Goal: Ask a question

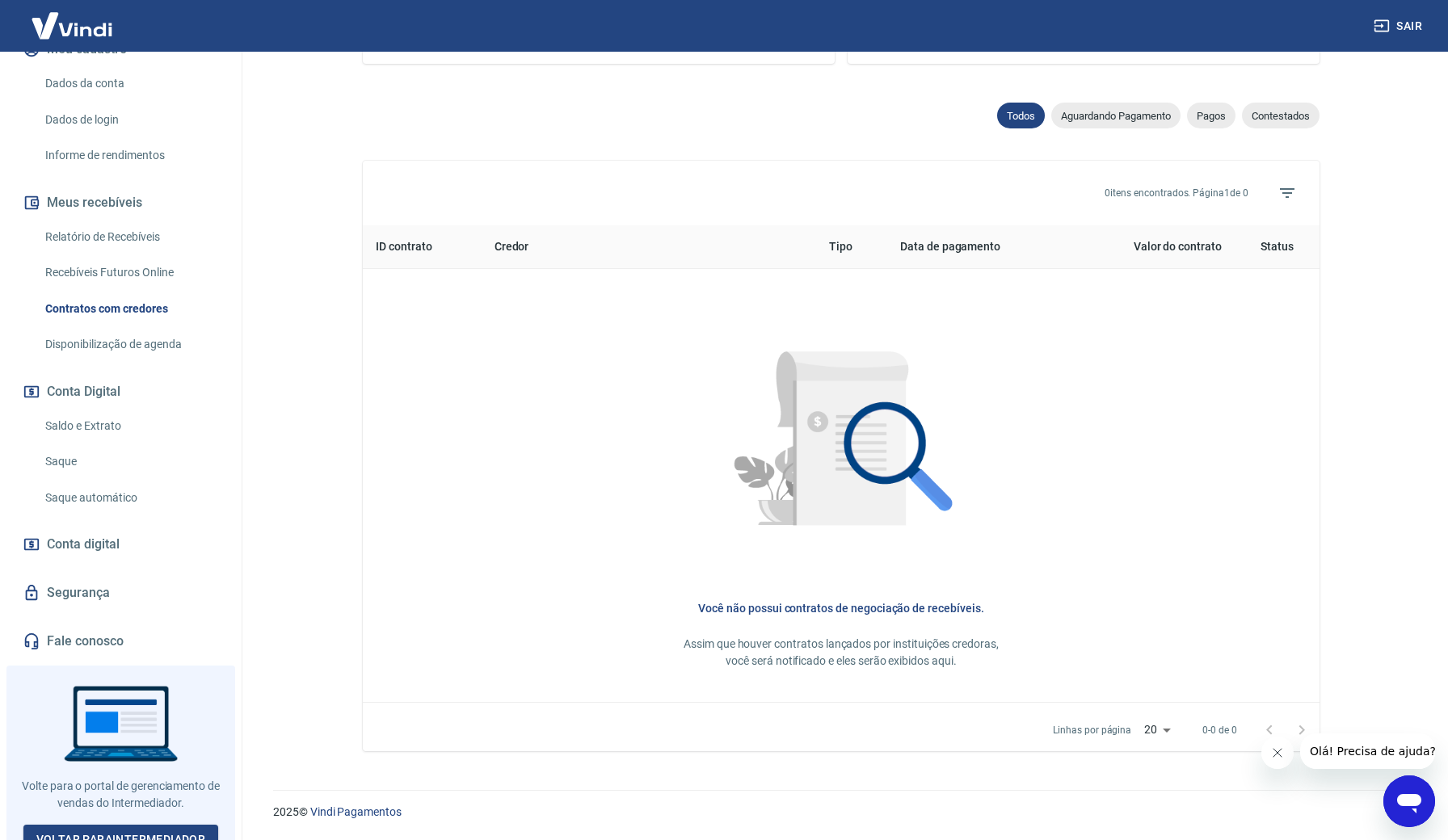
scroll to position [236, 0]
click at [189, 825] on link "Voltar para Intermediador" at bounding box center [122, 840] width 196 height 30
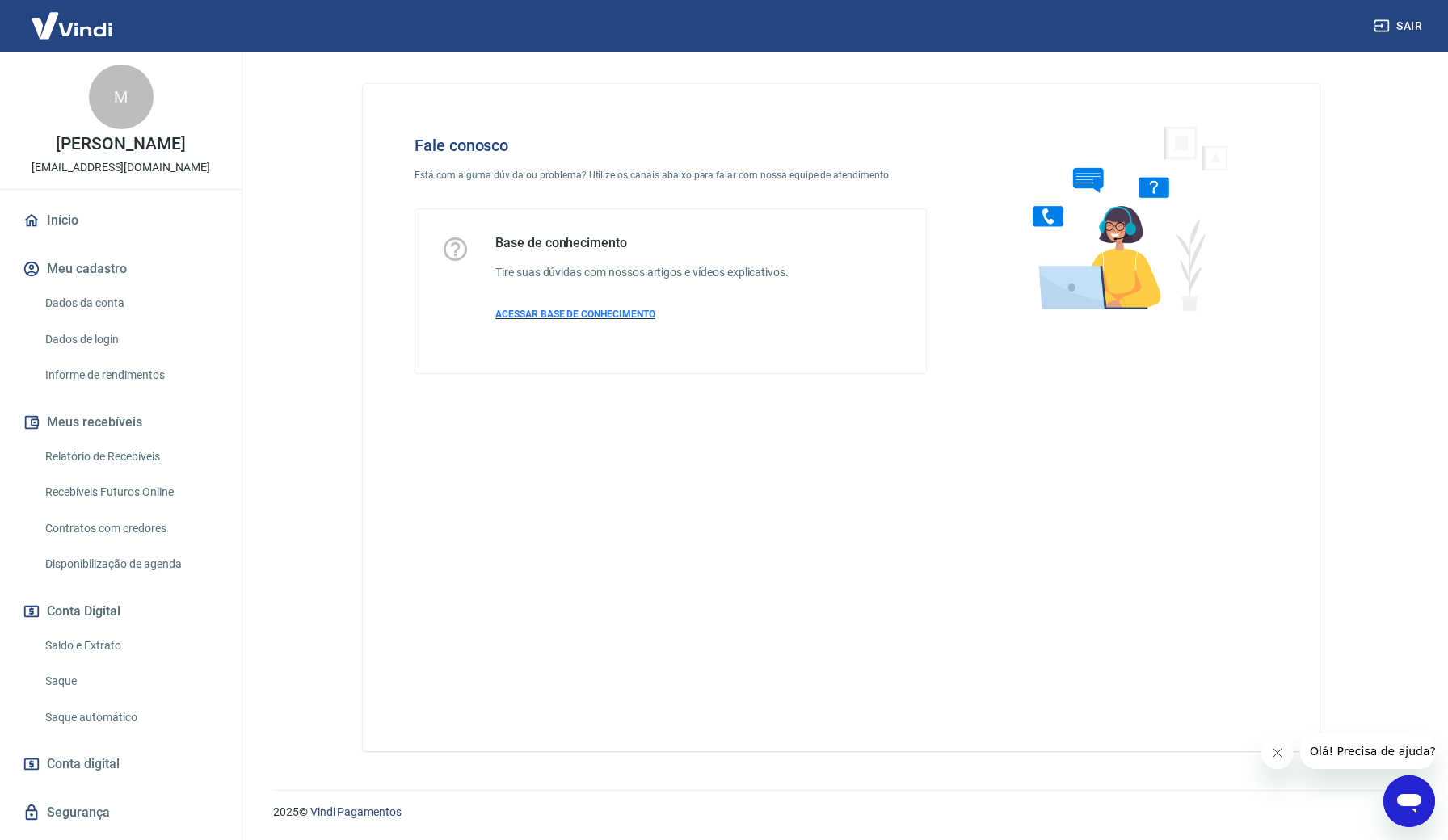
click at [548, 316] on span "ACESSAR BASE DE CONHECIMENTO" at bounding box center [575, 314] width 160 height 11
click at [1413, 811] on icon "Abrir janela de mensagens" at bounding box center [1410, 802] width 29 height 29
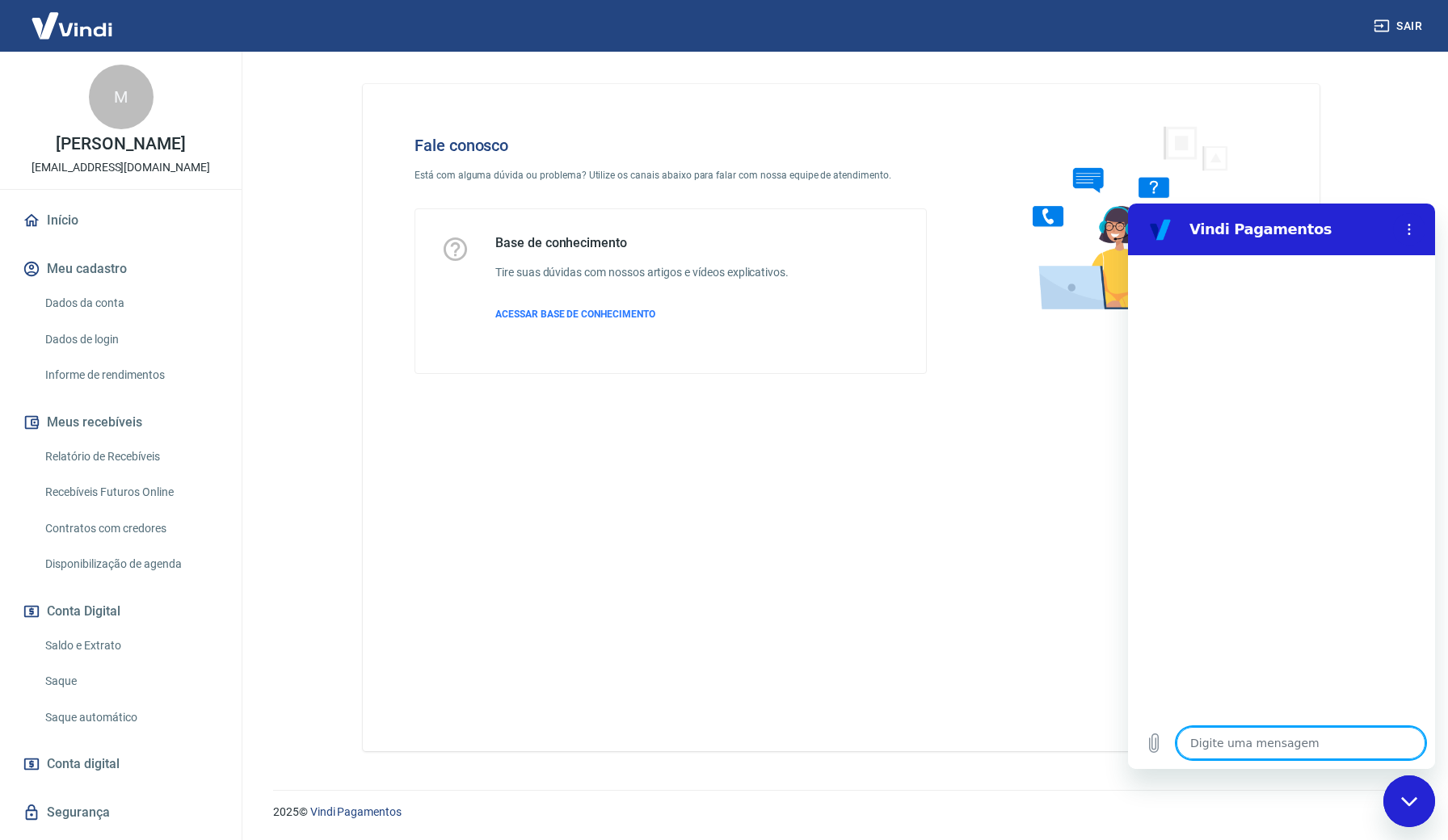
click at [1233, 745] on textarea at bounding box center [1302, 743] width 249 height 32
type textarea "q"
type textarea "x"
type textarea "qu"
type textarea "x"
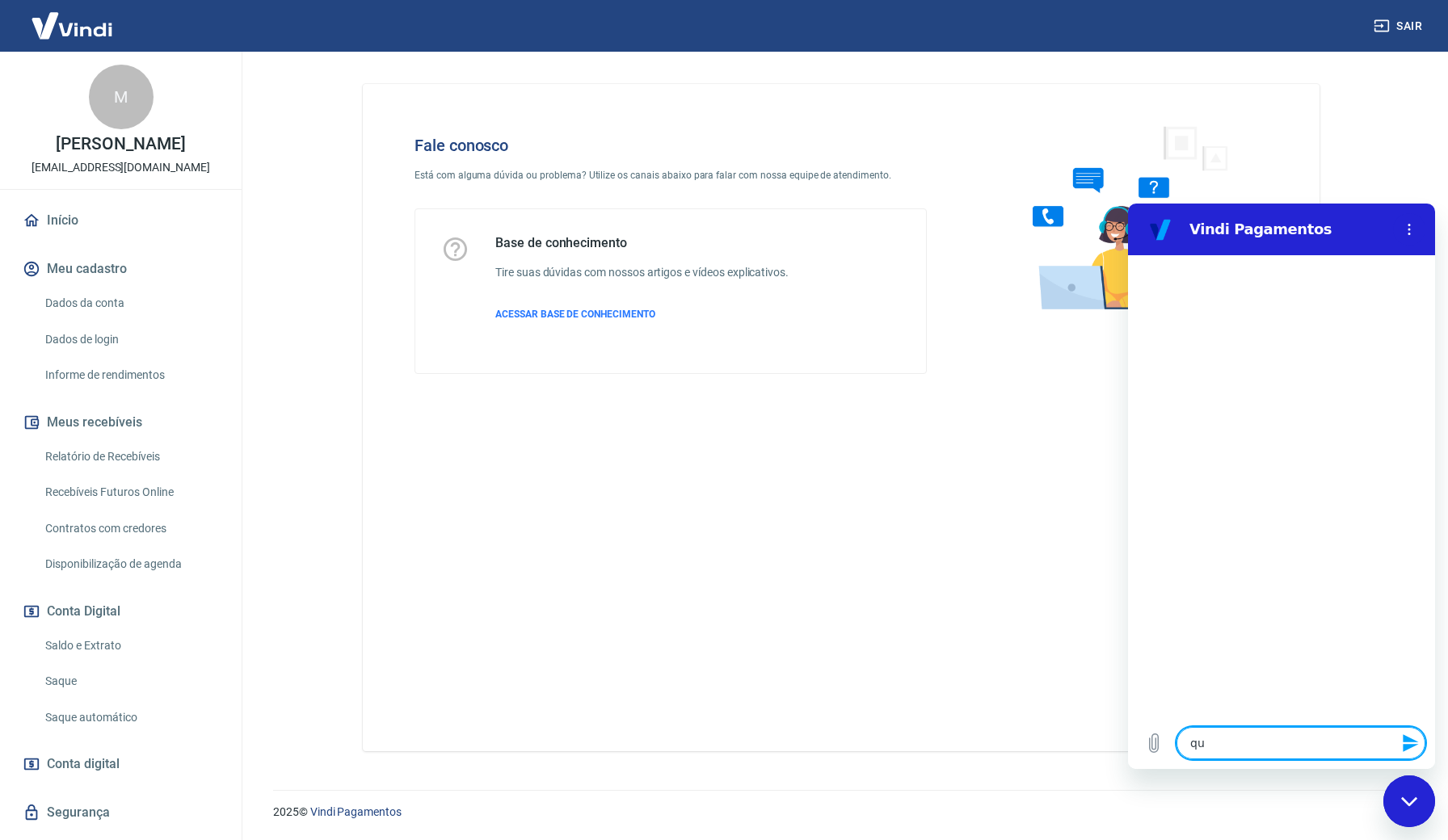
type textarea "que"
type textarea "x"
type textarea "quer"
type textarea "x"
type textarea "quero"
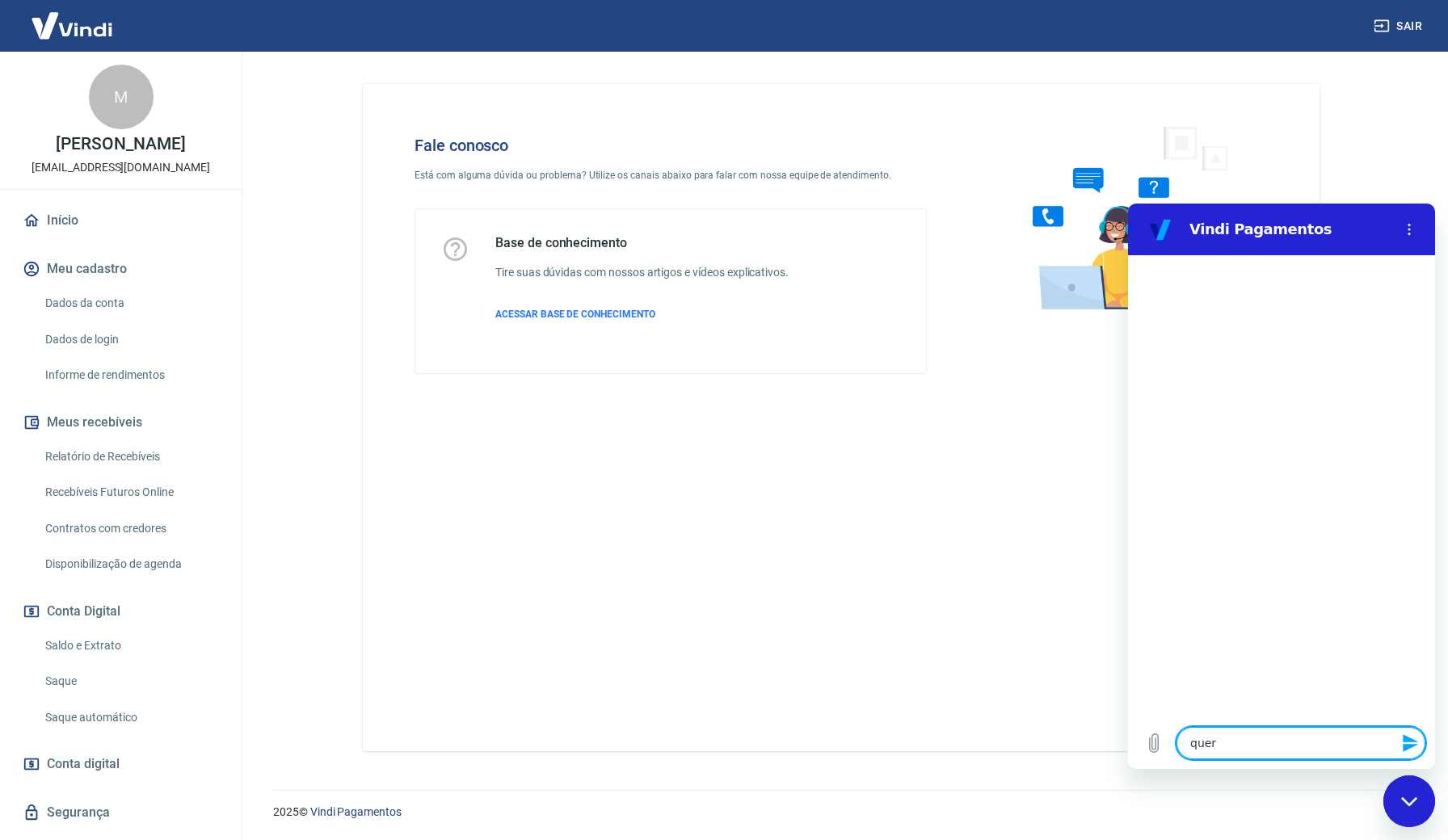
type textarea "x"
type textarea "quero"
type textarea "x"
type textarea "quero r"
type textarea "x"
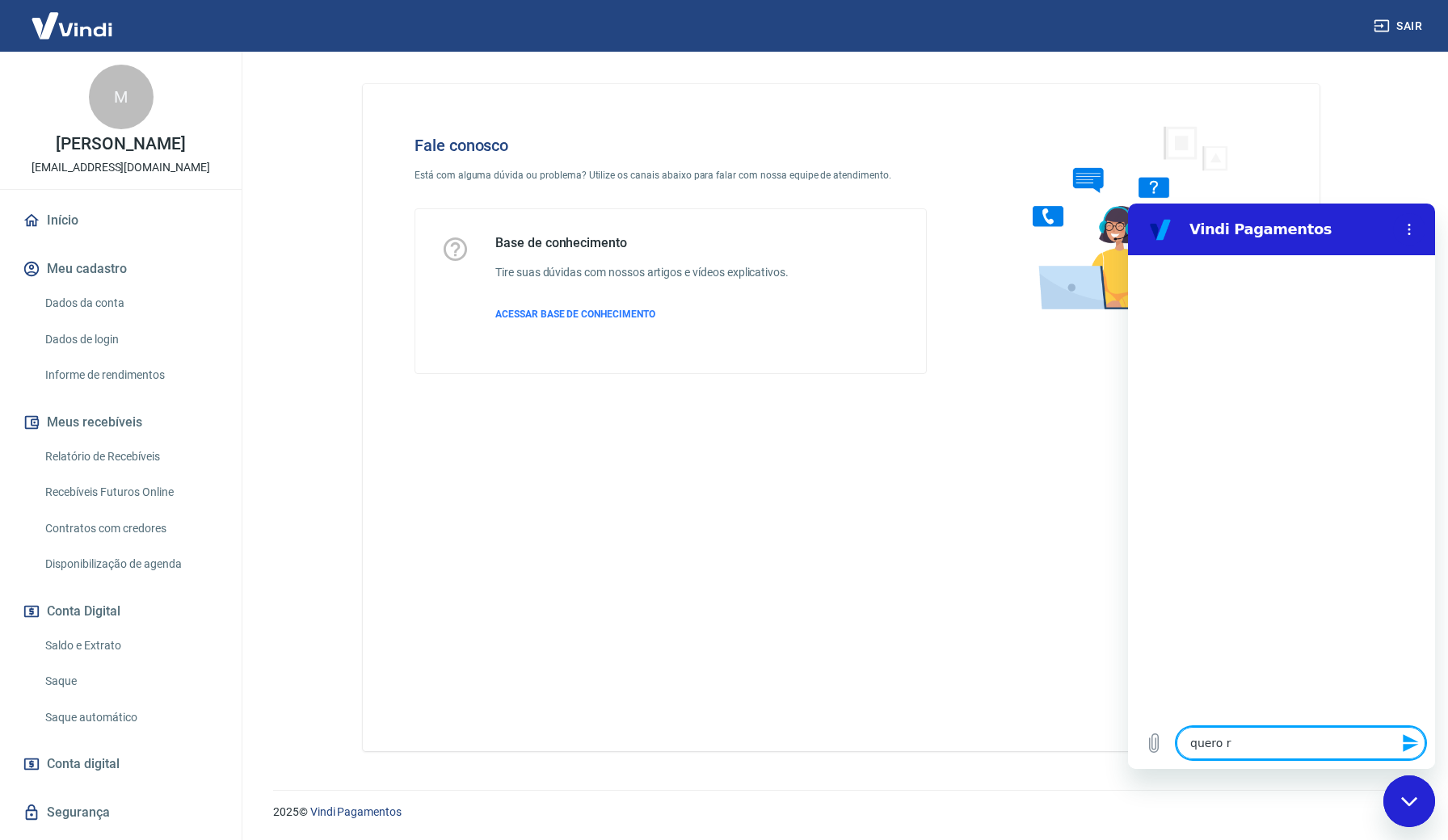
type textarea "quero re"
type textarea "x"
type textarea "quero rev"
type textarea "x"
type textarea "quero reve"
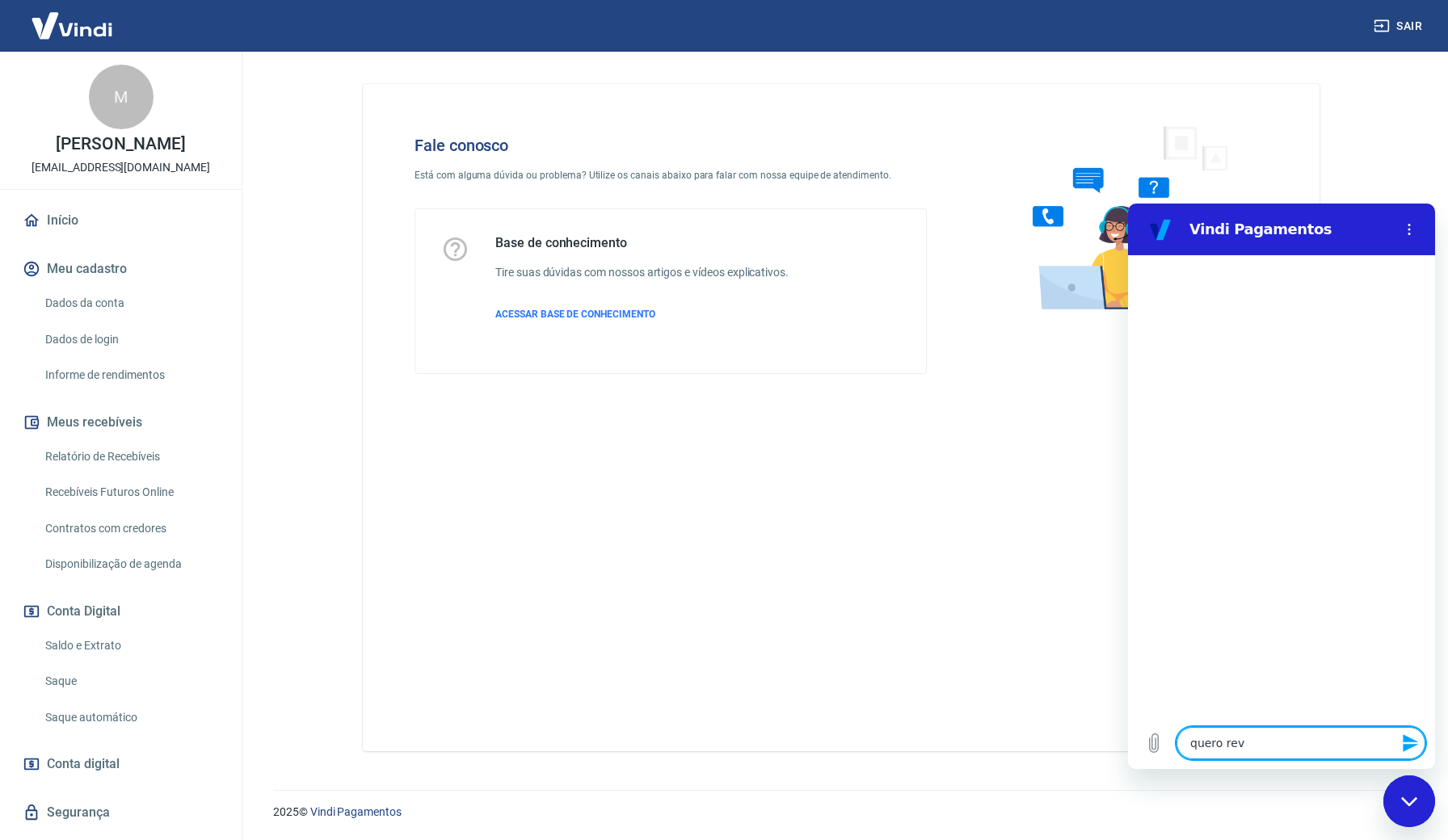
type textarea "x"
type textarea "quero rever"
type textarea "x"
type textarea "quero rever"
type textarea "x"
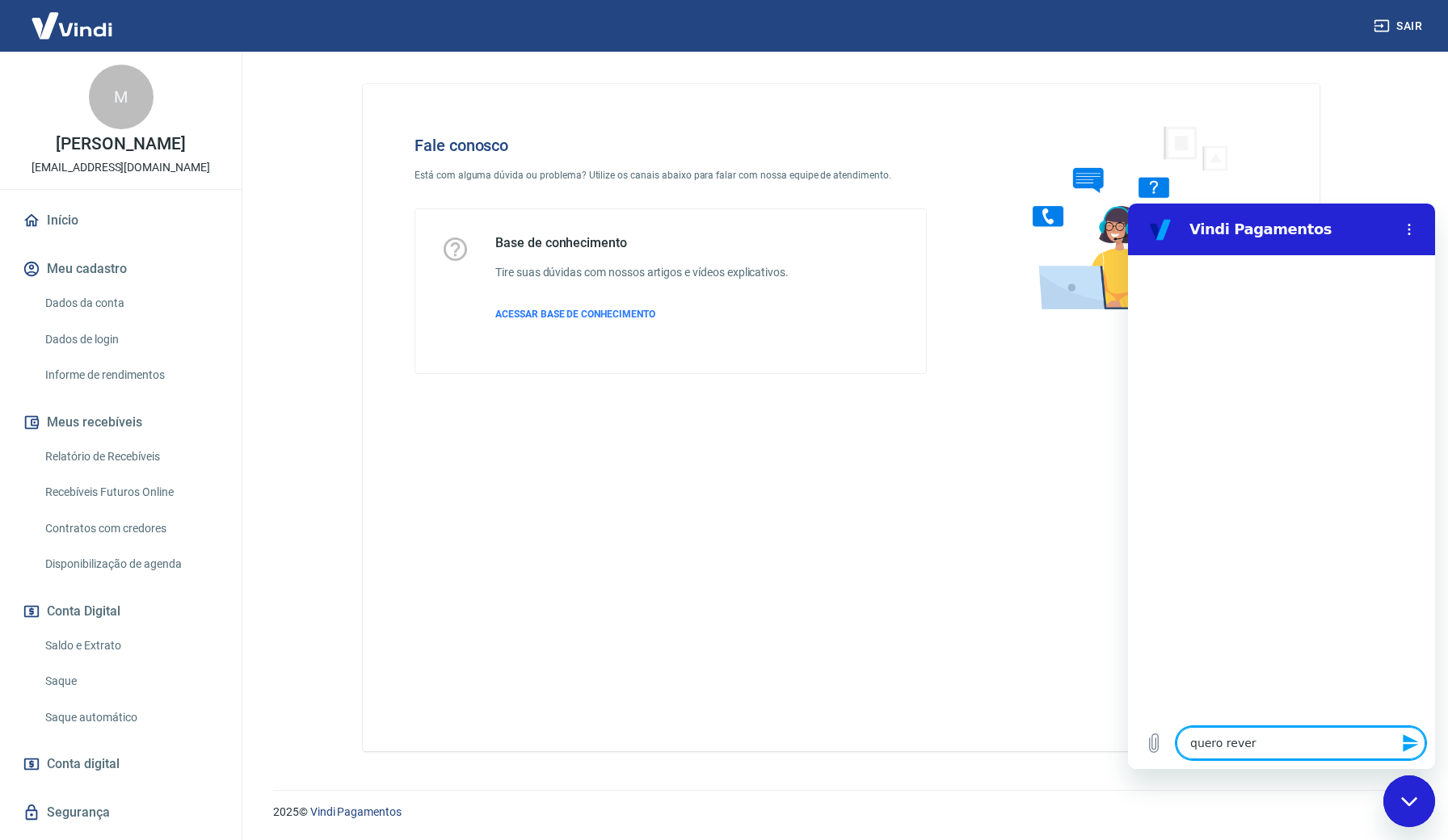
type textarea "quero rever m"
type textarea "x"
type textarea "quero rever mi"
type textarea "x"
type textarea "quero rever min"
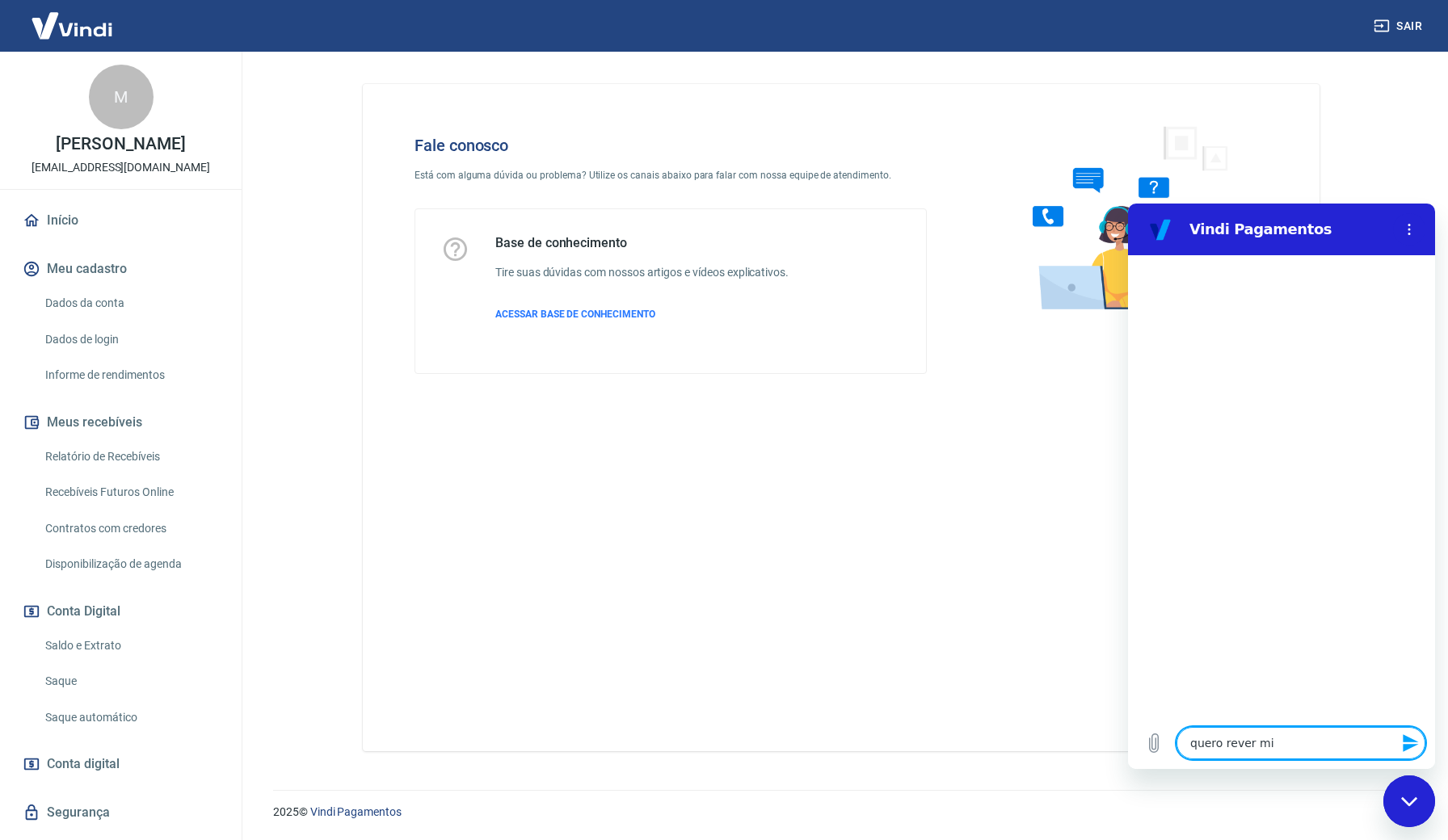
type textarea "x"
type textarea "quero rever minh"
type textarea "x"
type textarea "quero rever minha"
type textarea "x"
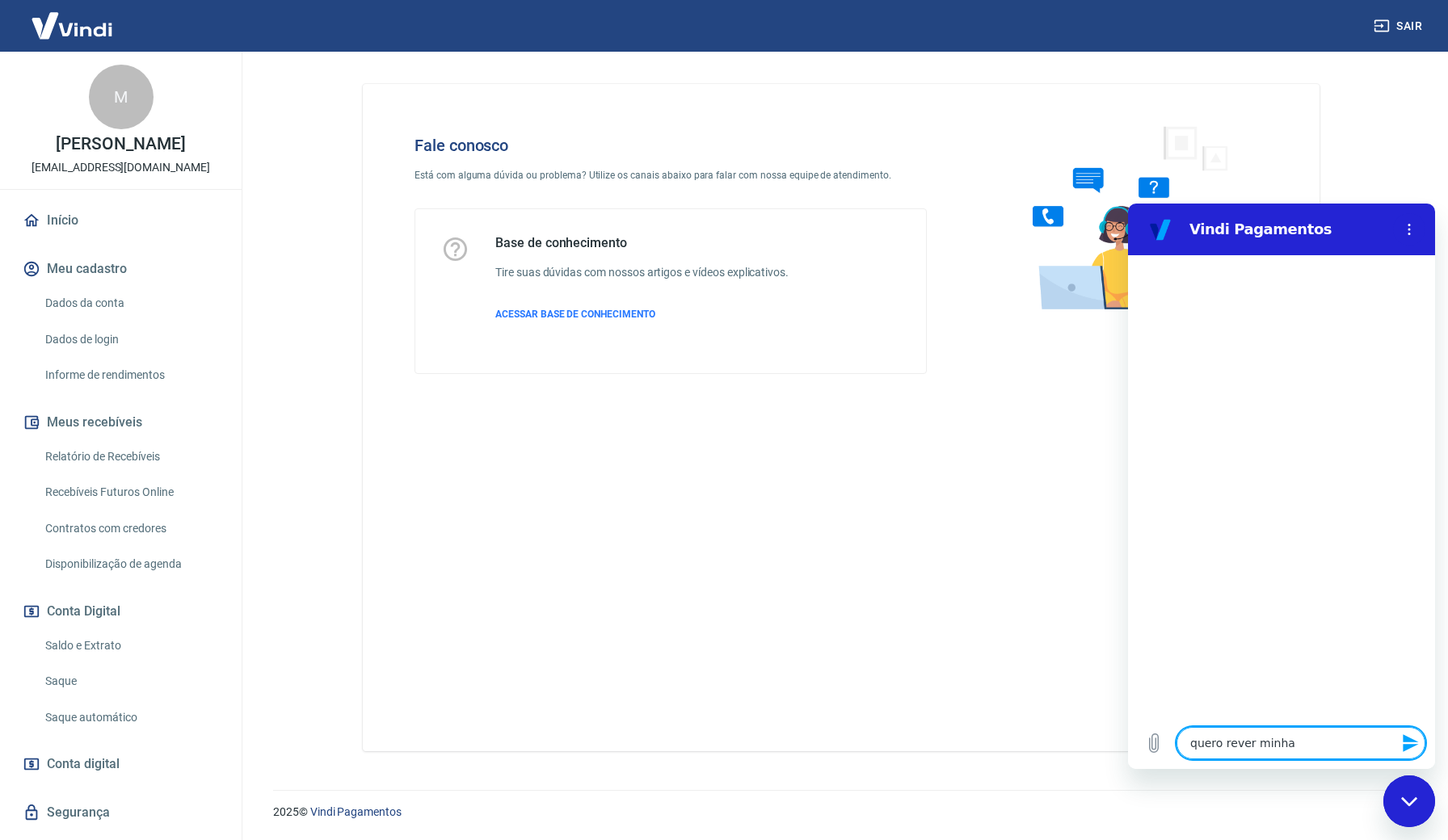
type textarea "quero rever minhas"
type textarea "x"
type textarea "quero rever minhas"
type textarea "x"
type textarea "quero rever minhas t"
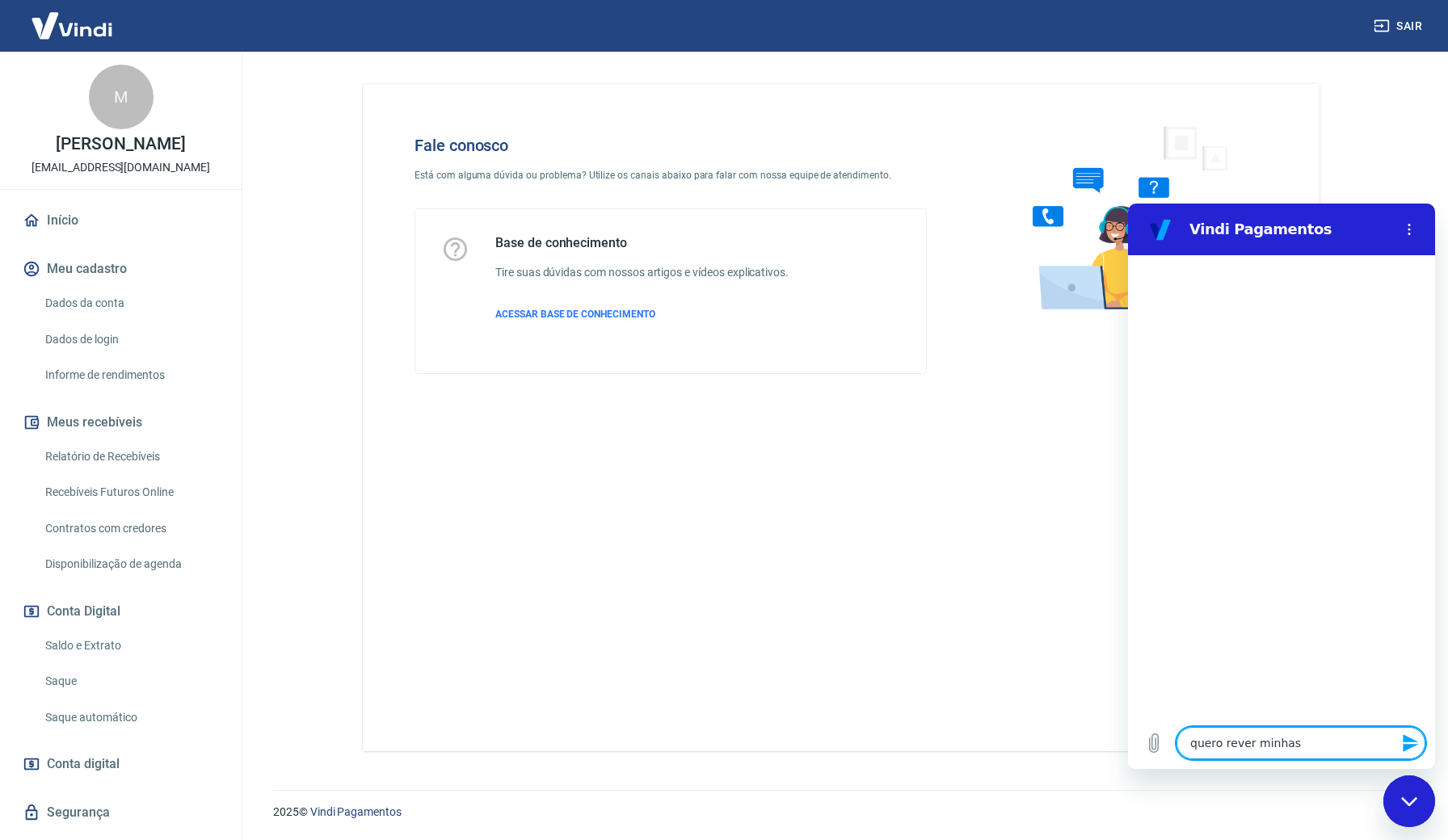
type textarea "x"
type textarea "quero rever minhas ta"
type textarea "x"
type textarea "quero rever minhas tax"
type textarea "x"
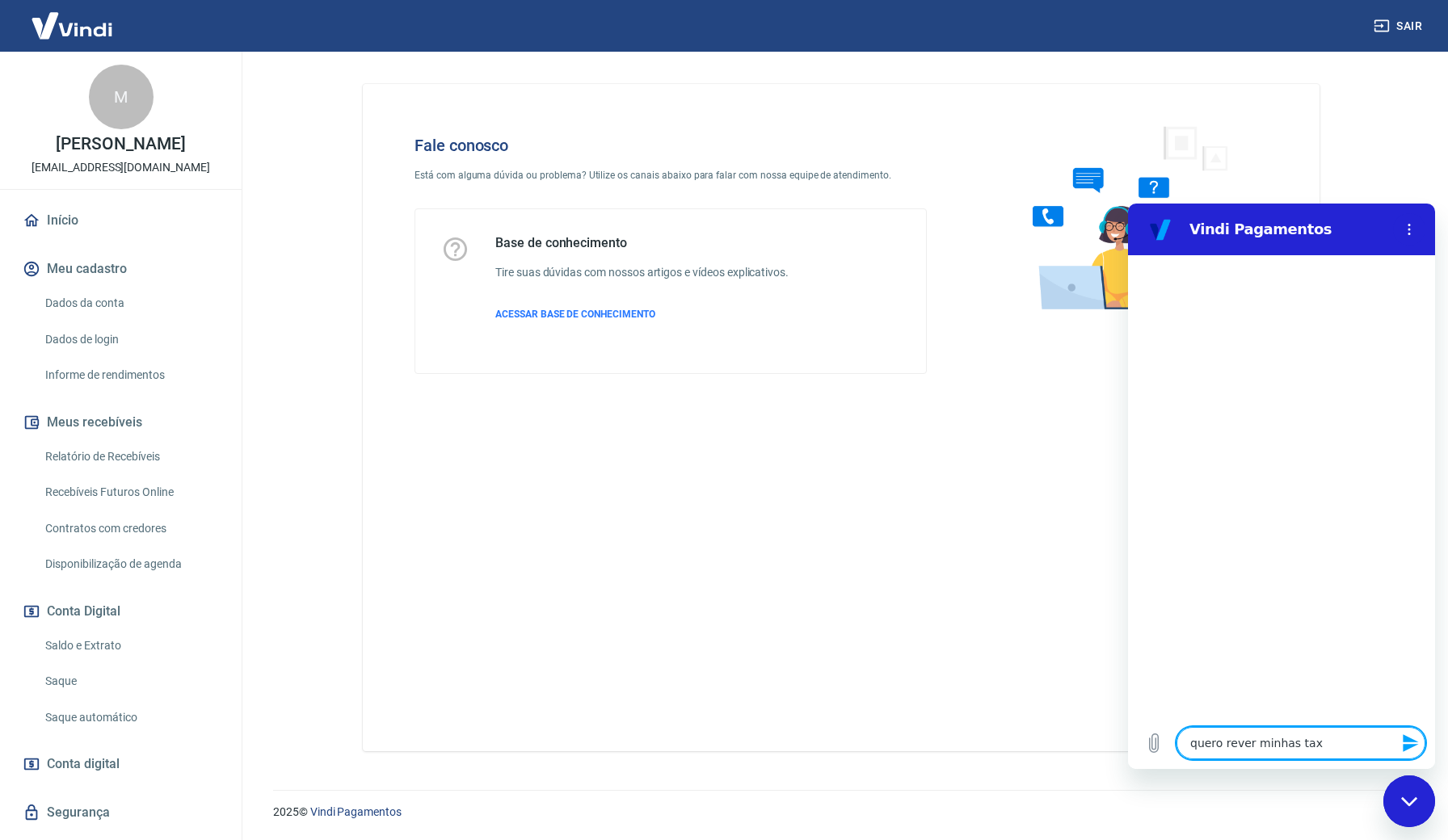
type textarea "quero rever minhas taxa"
type textarea "x"
type textarea "quero rever minhas taxas"
type textarea "x"
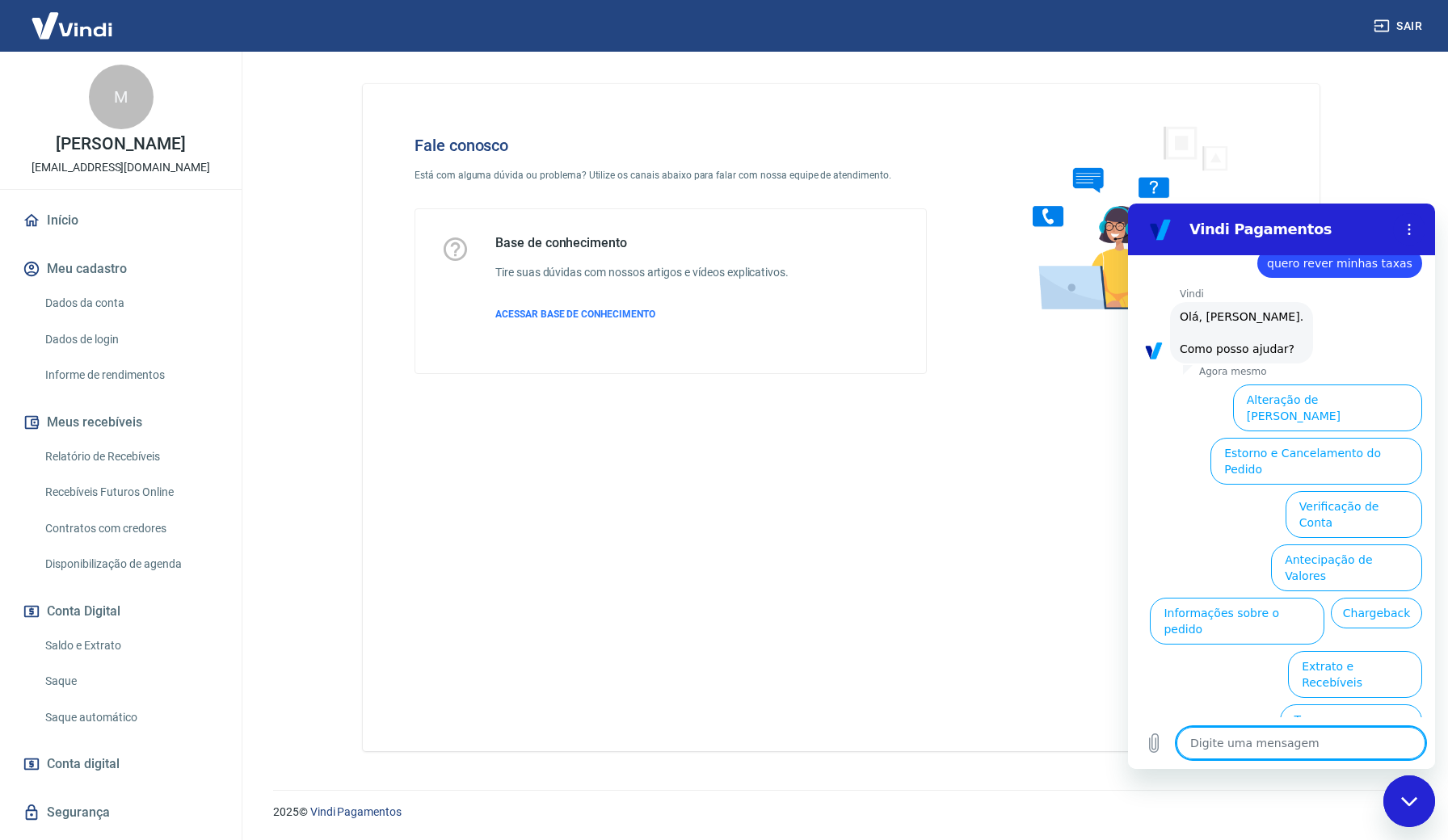
scroll to position [38, 0]
click at [1337, 705] on button "Taxas e Parcelamento" at bounding box center [1351, 728] width 142 height 47
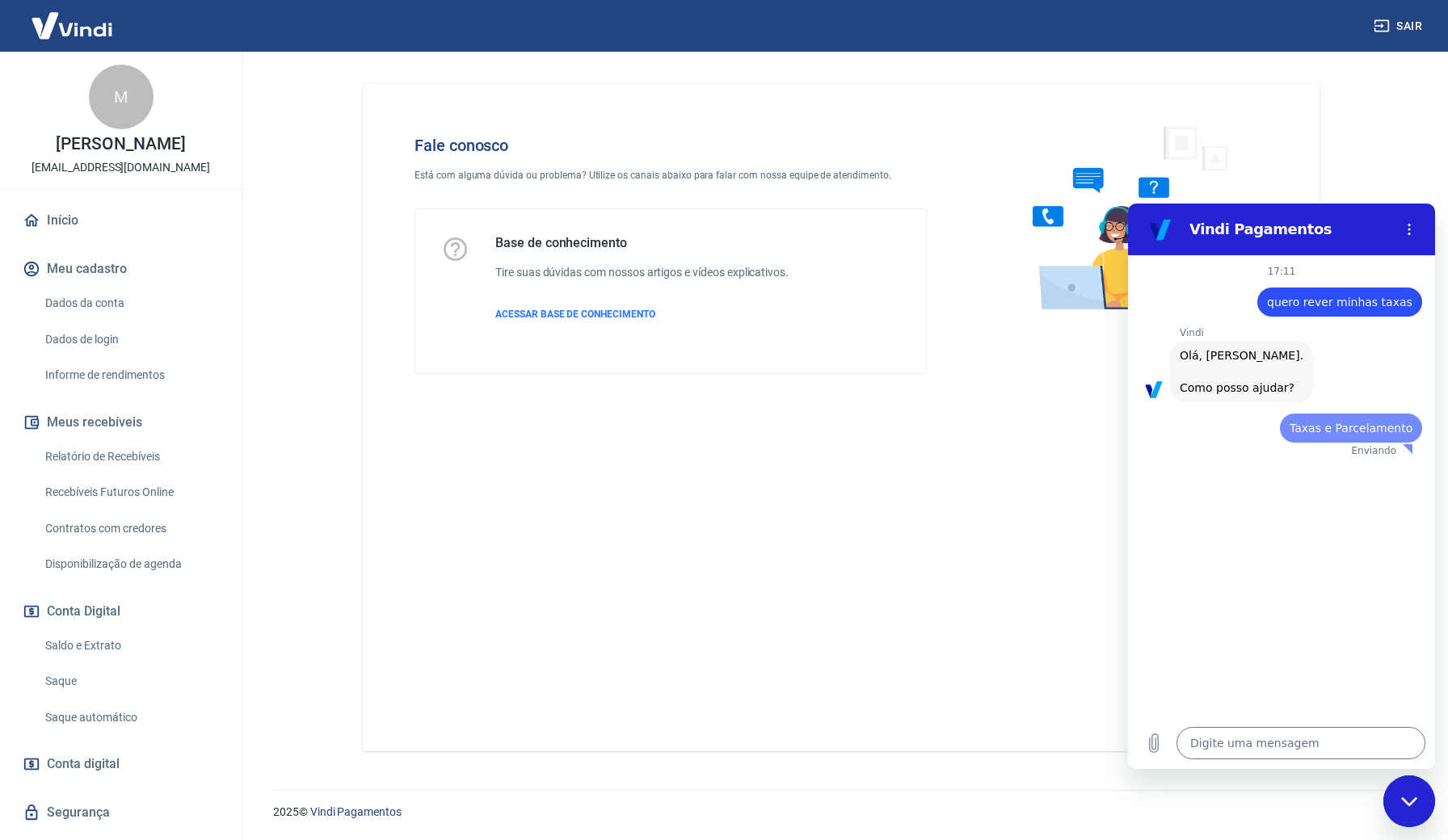
scroll to position [0, 0]
type textarea "x"
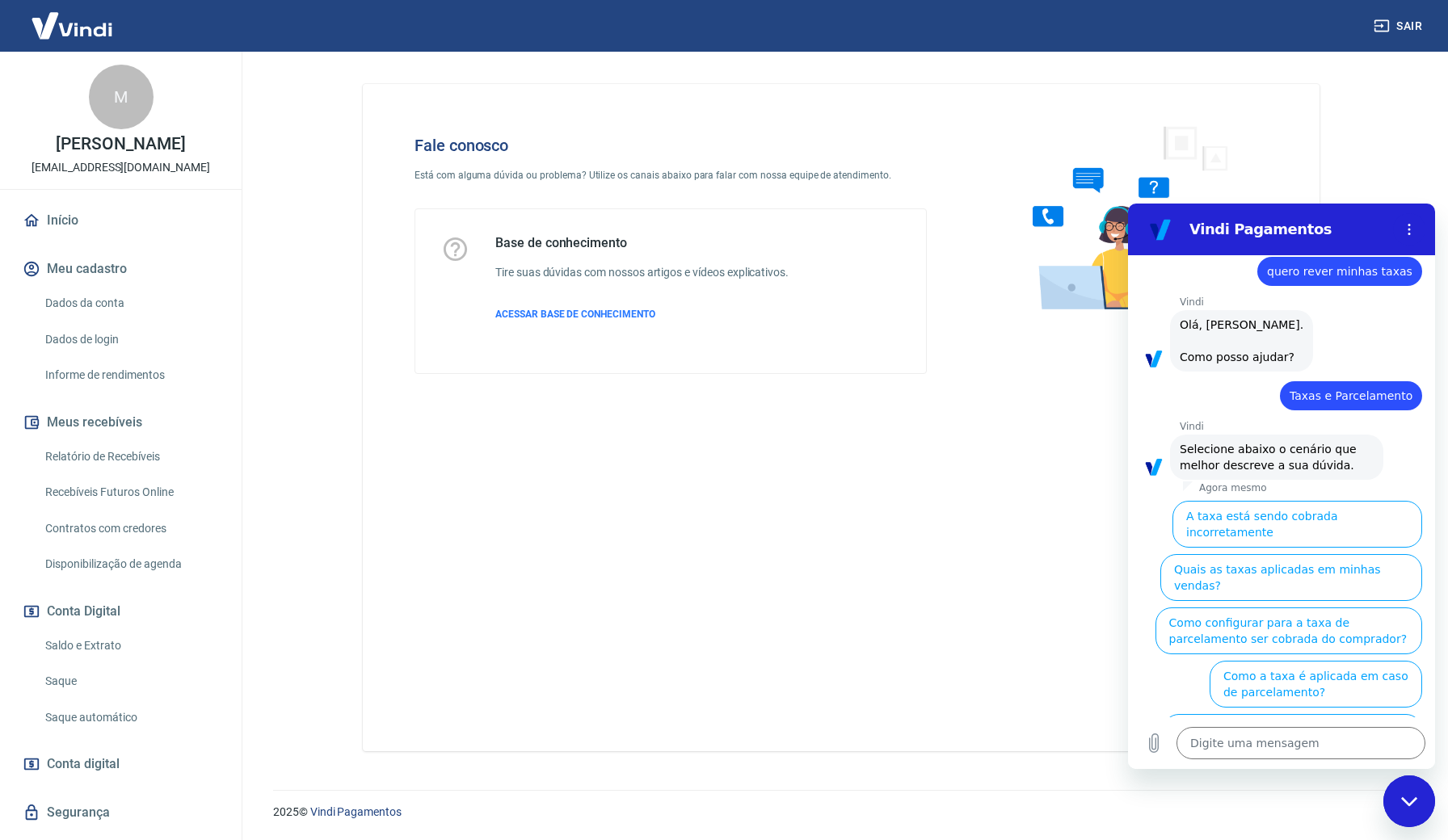
scroll to position [30, 0]
